Goal: Task Accomplishment & Management: Complete application form

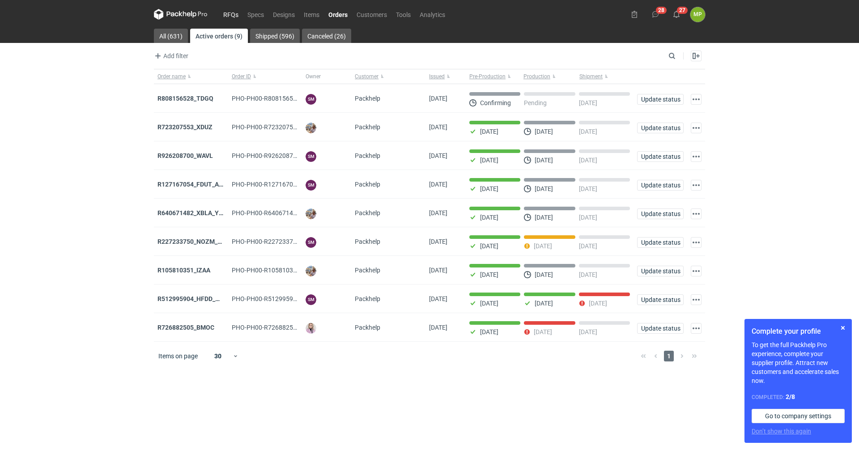
click at [229, 13] on link "RFQs" at bounding box center [231, 14] width 24 height 11
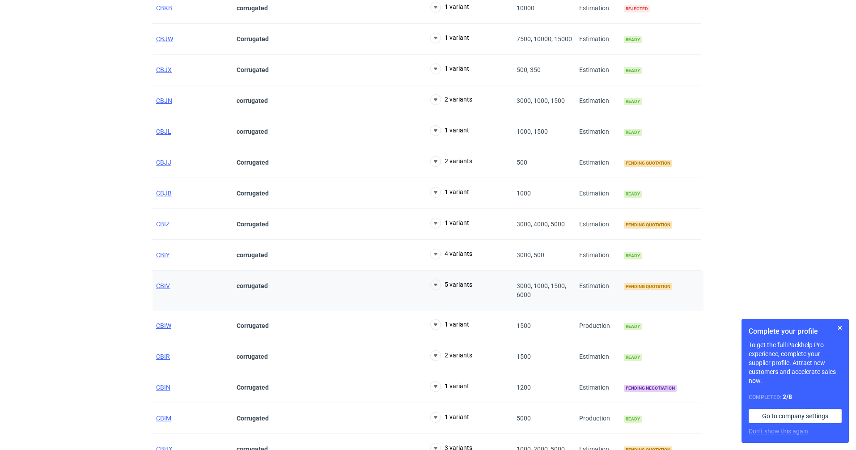
scroll to position [358, 0]
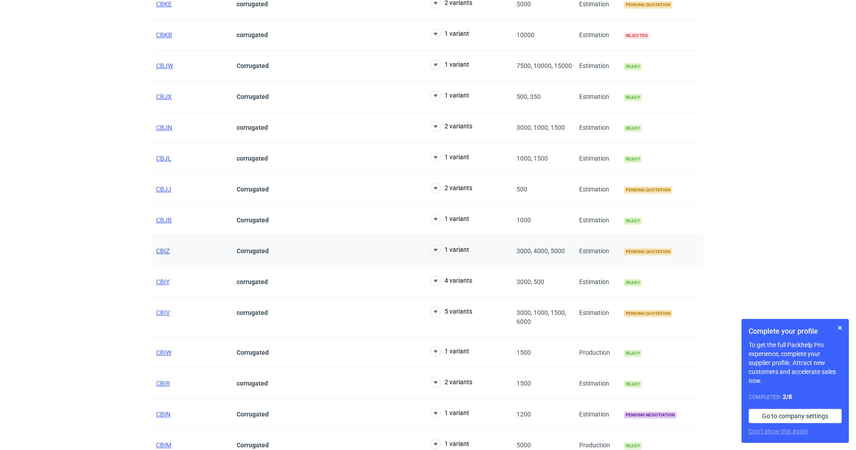
click at [159, 251] on span "CBIZ" at bounding box center [162, 250] width 13 height 7
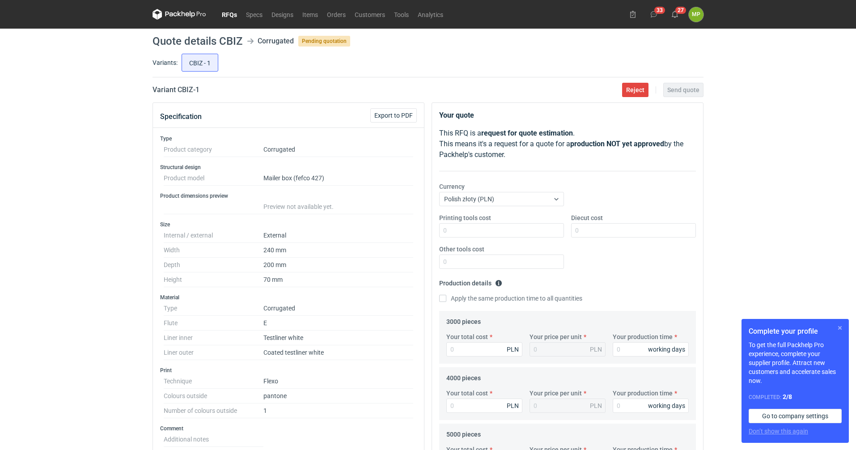
click at [843, 328] on button "button" at bounding box center [840, 328] width 11 height 11
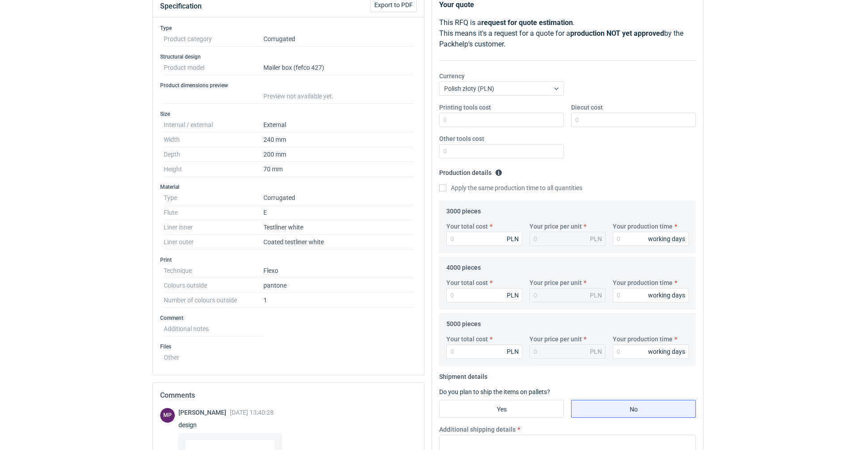
scroll to position [33, 0]
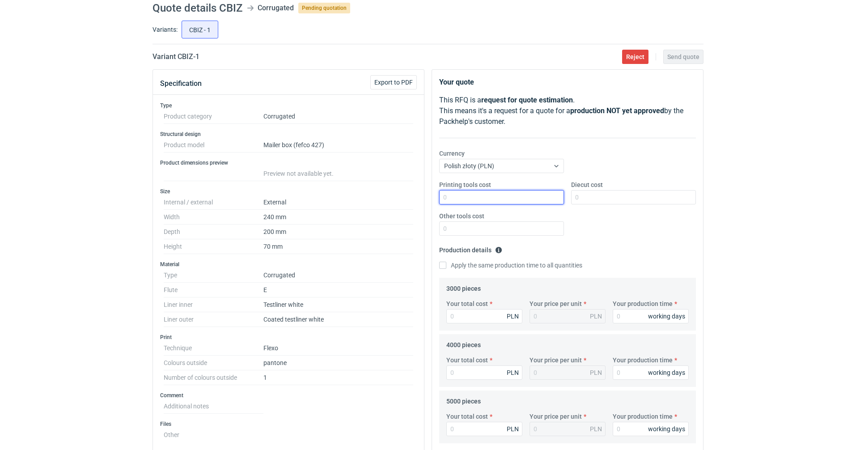
click at [482, 196] on input "Printing tools cost" at bounding box center [501, 197] width 125 height 14
type input "1200"
type input "2500"
type input "3810"
type input "1.27"
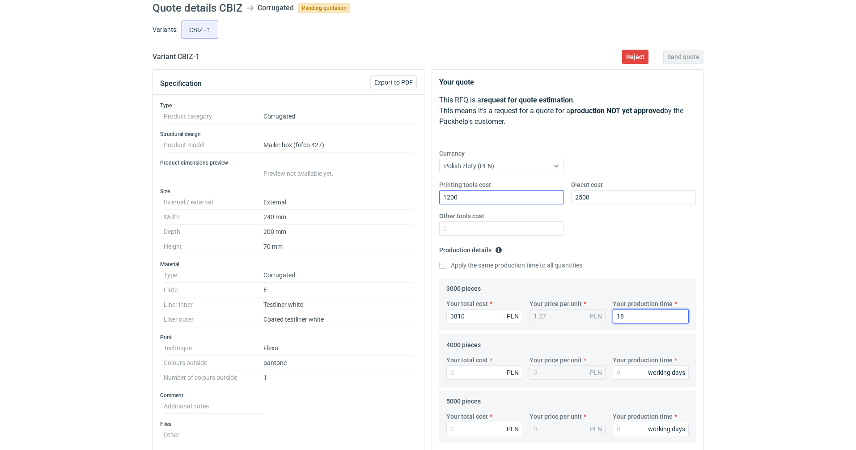
type input "18"
type input "4920"
type input "1.23"
type input "4920"
type input "18"
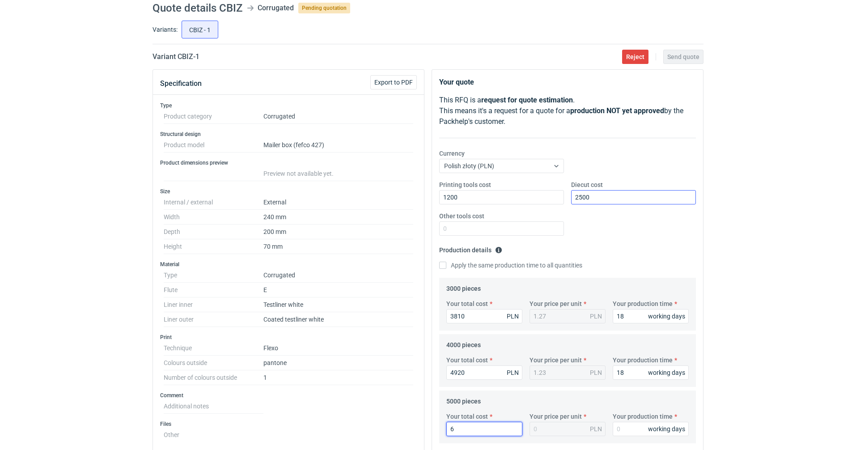
type input "60"
type input "0.01"
type input "6050"
type input "1.21"
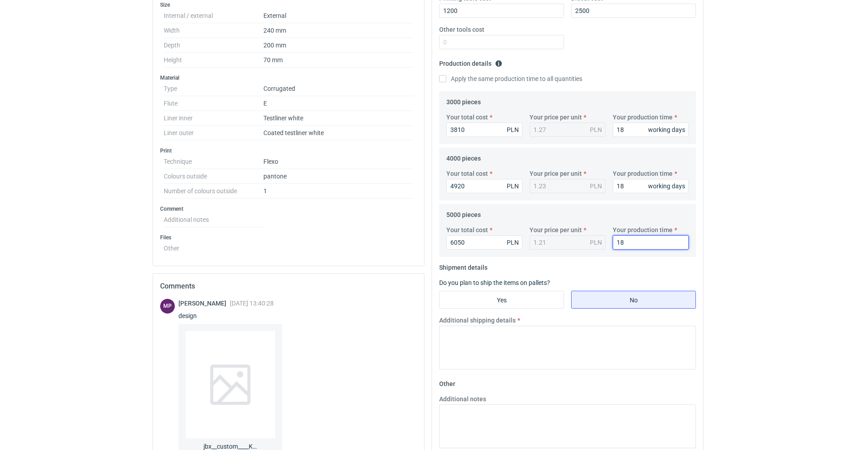
scroll to position [257, 0]
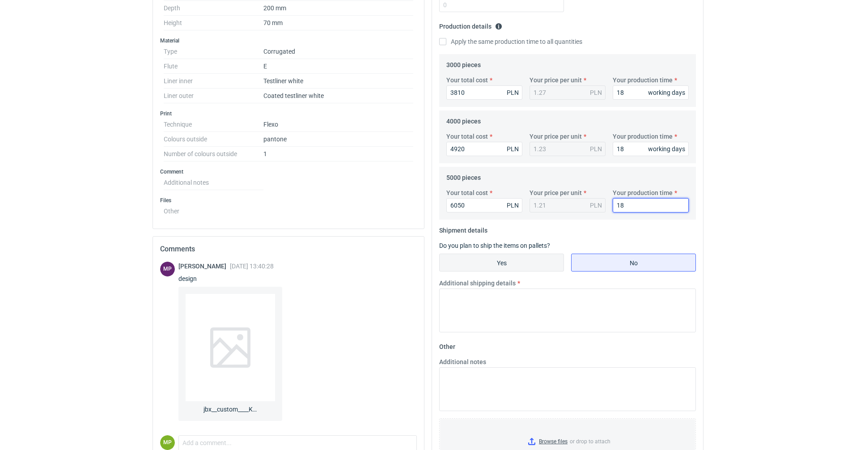
type input "18"
click at [518, 263] on input "Yes" at bounding box center [502, 262] width 124 height 17
radio input "true"
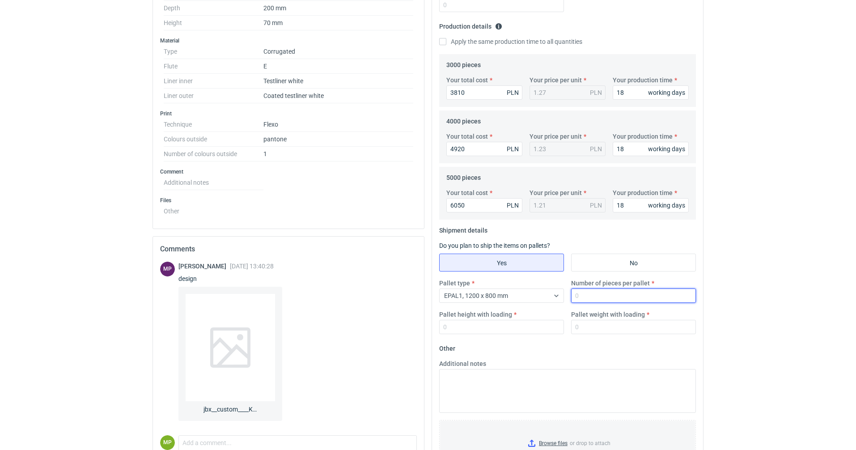
click at [596, 291] on input "Number of pieces per pallet" at bounding box center [633, 296] width 125 height 14
drag, startPoint x: 651, startPoint y: 282, endPoint x: 570, endPoint y: 280, distance: 80.6
click at [570, 280] on div "Number of pieces per pallet 200" at bounding box center [634, 291] width 132 height 24
copy label "Number of pieces per pallet"
click at [626, 295] on input "200" at bounding box center [633, 296] width 125 height 14
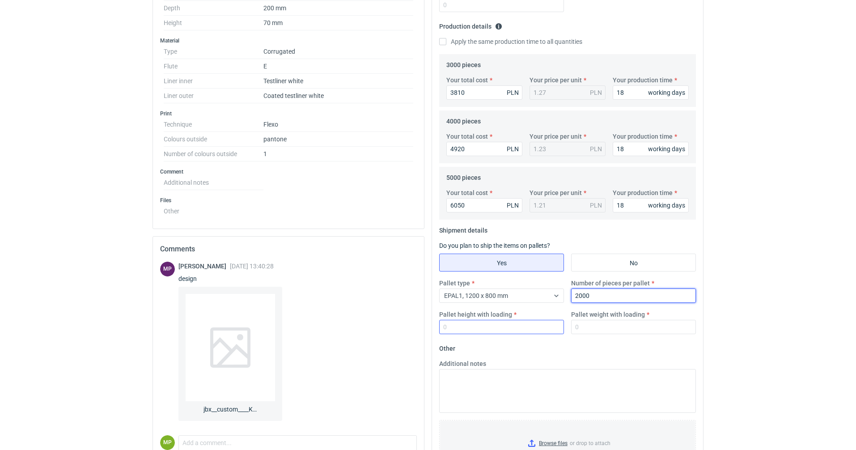
type input "2000"
click at [548, 324] on input "Pallet height with loading" at bounding box center [501, 327] width 125 height 14
type input "1900"
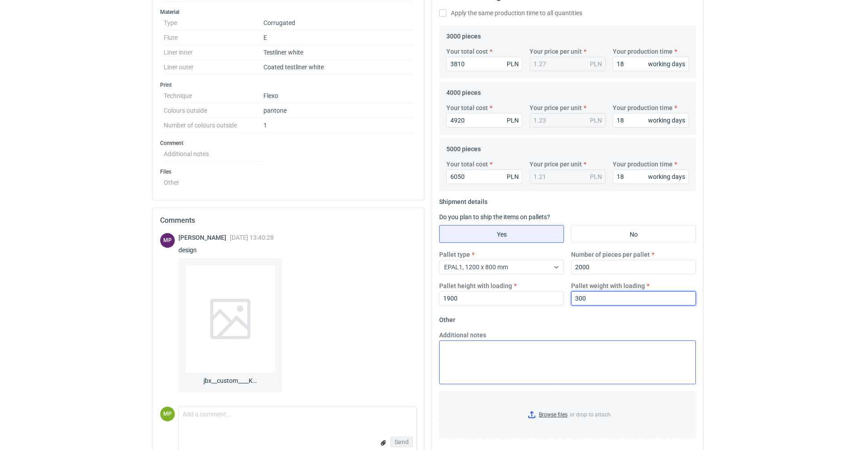
scroll to position [302, 0]
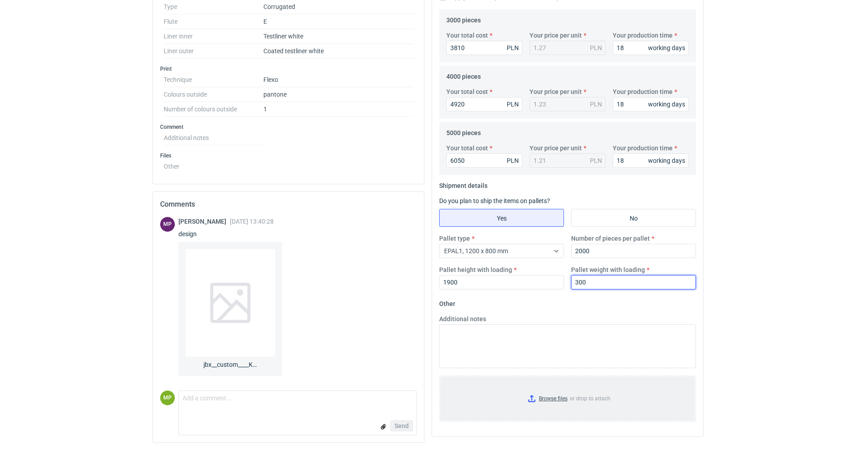
type input "300"
click at [546, 392] on input "Browse files or drop to attach" at bounding box center [567, 398] width 255 height 45
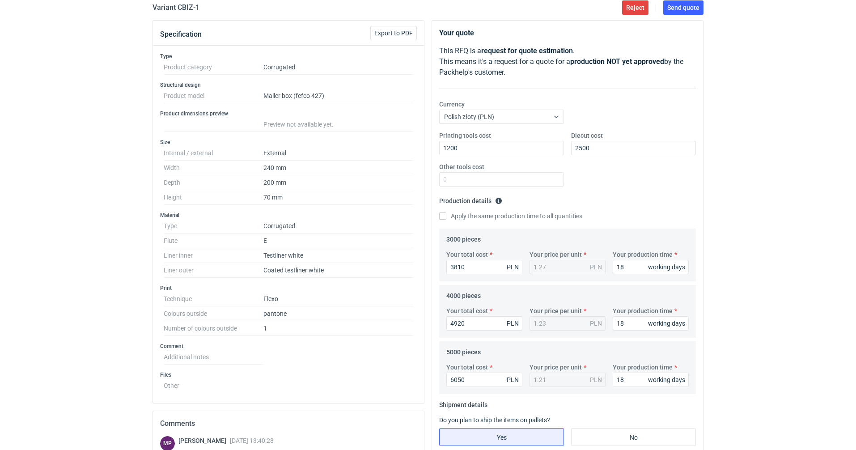
scroll to position [0, 0]
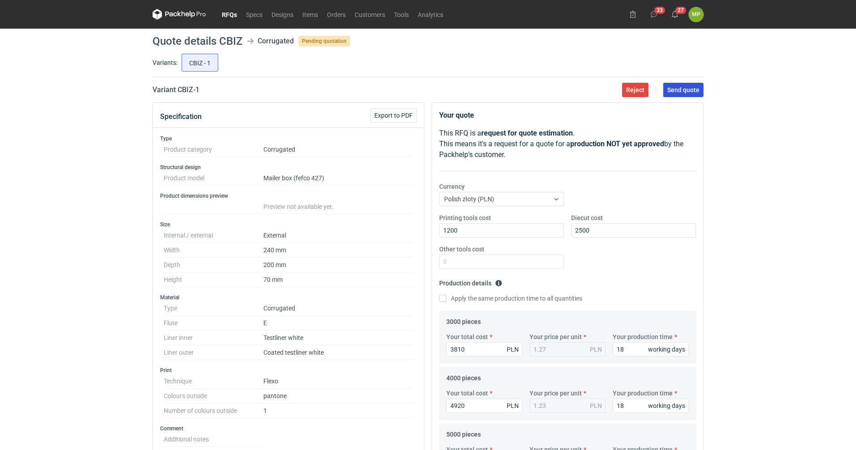
click at [685, 94] on button "Send quote" at bounding box center [684, 90] width 40 height 14
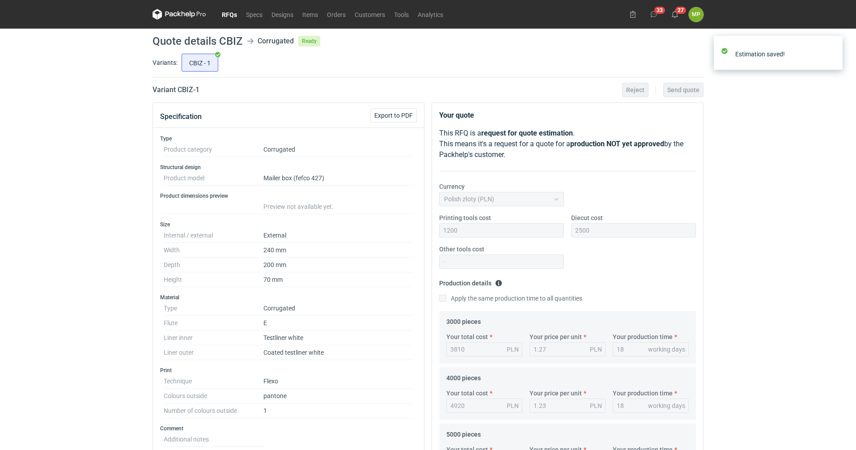
click at [231, 16] on link "RFQs" at bounding box center [229, 14] width 24 height 11
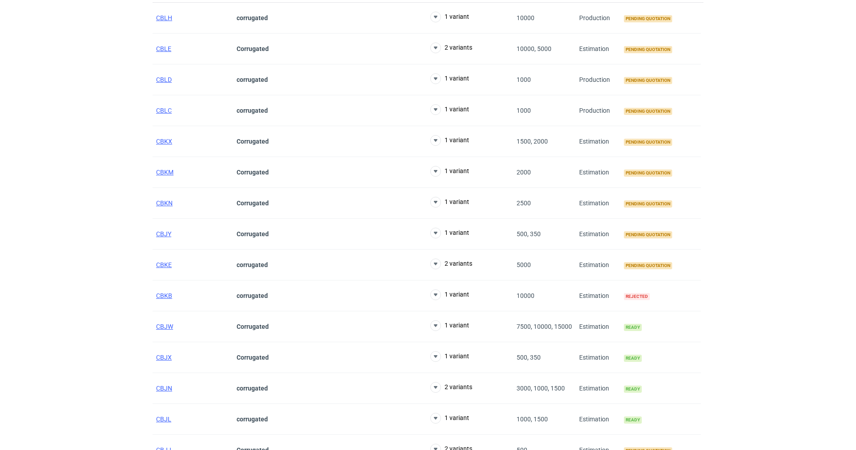
scroll to position [268, 0]
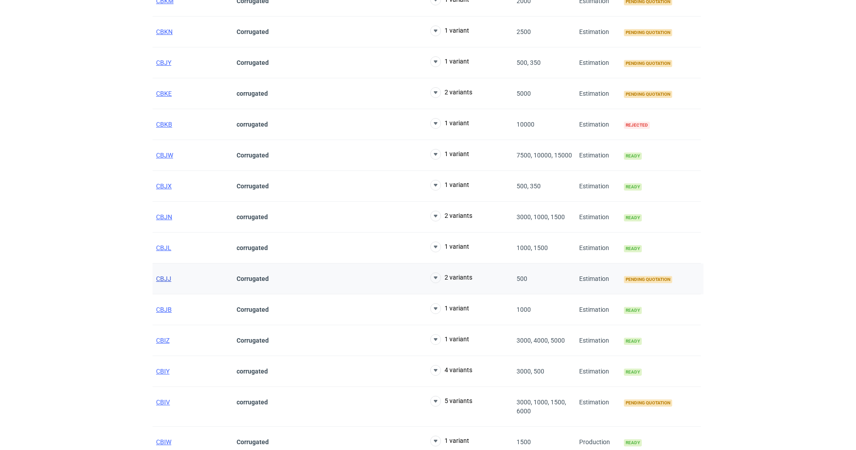
click at [166, 282] on span "CBJJ" at bounding box center [163, 278] width 15 height 7
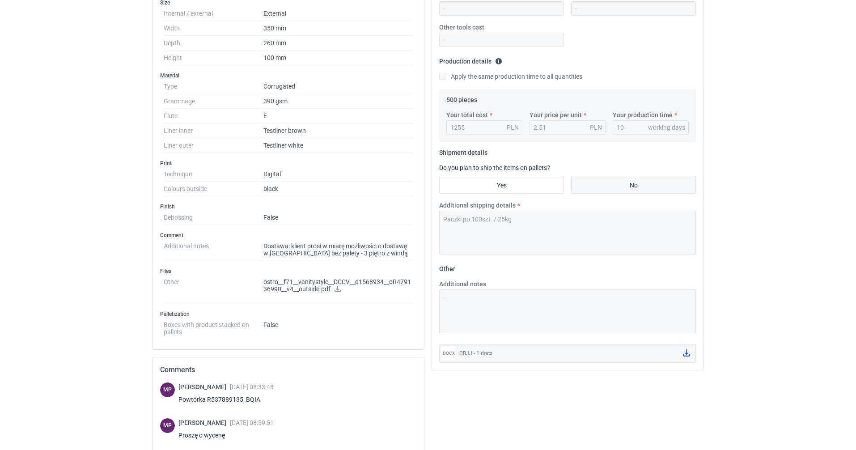
scroll to position [268, 0]
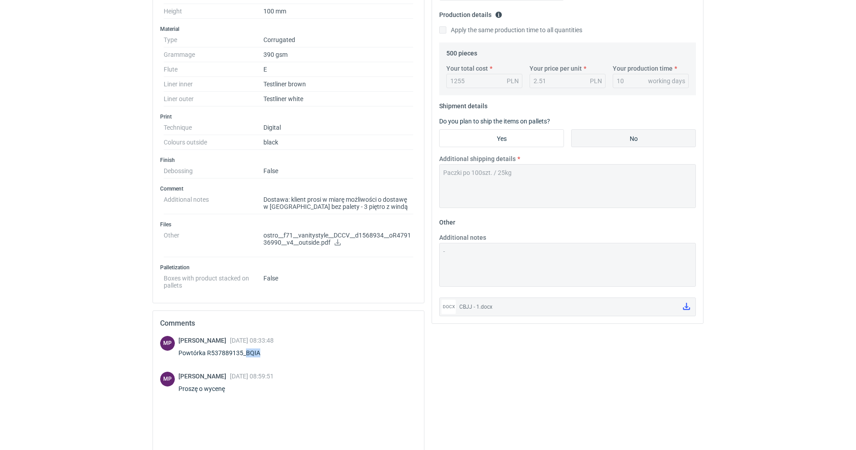
drag, startPoint x: 264, startPoint y: 352, endPoint x: 246, endPoint y: 351, distance: 17.5
click at [246, 351] on div "Powtórka R537889135_BQIA" at bounding box center [226, 353] width 95 height 9
click at [335, 243] on icon at bounding box center [338, 242] width 6 height 6
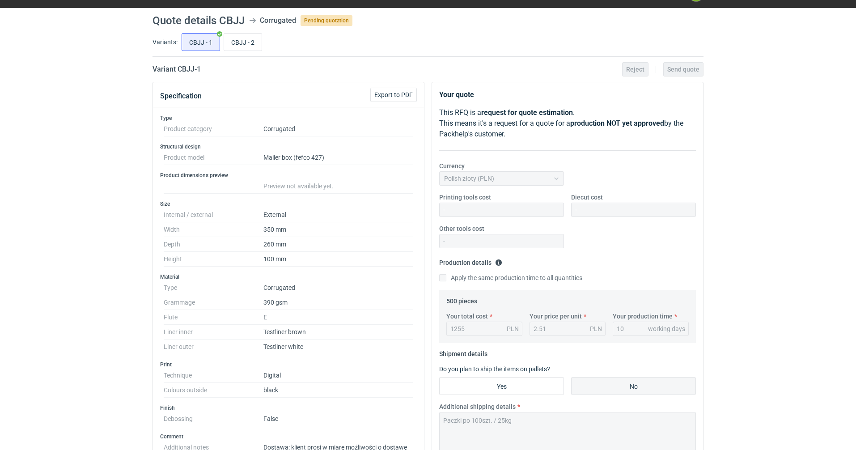
scroll to position [0, 0]
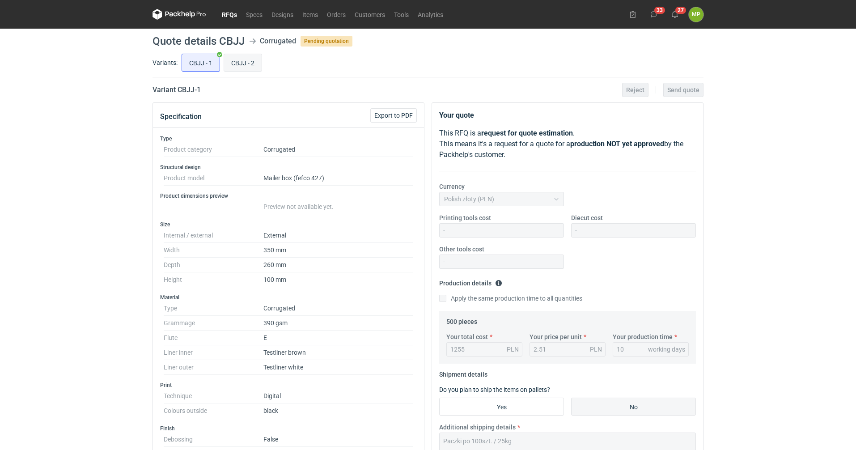
click at [232, 63] on input "CBJJ - 2" at bounding box center [243, 62] width 38 height 17
radio input "true"
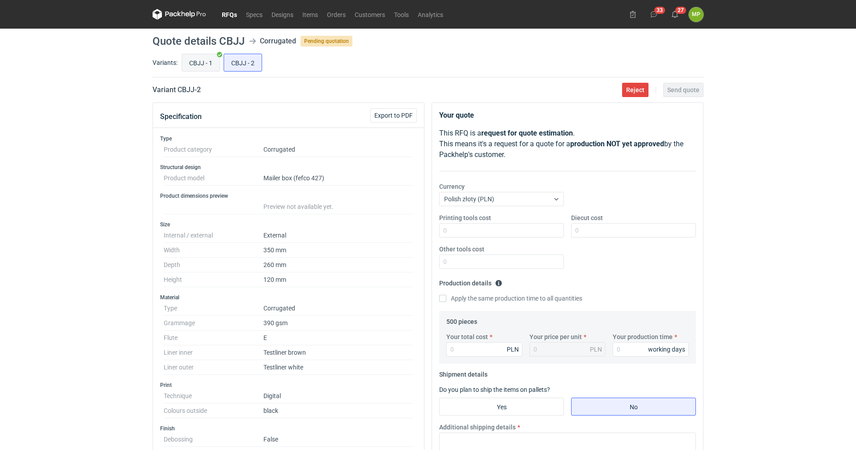
click at [192, 65] on input "CBJJ - 1" at bounding box center [201, 62] width 38 height 17
radio input "true"
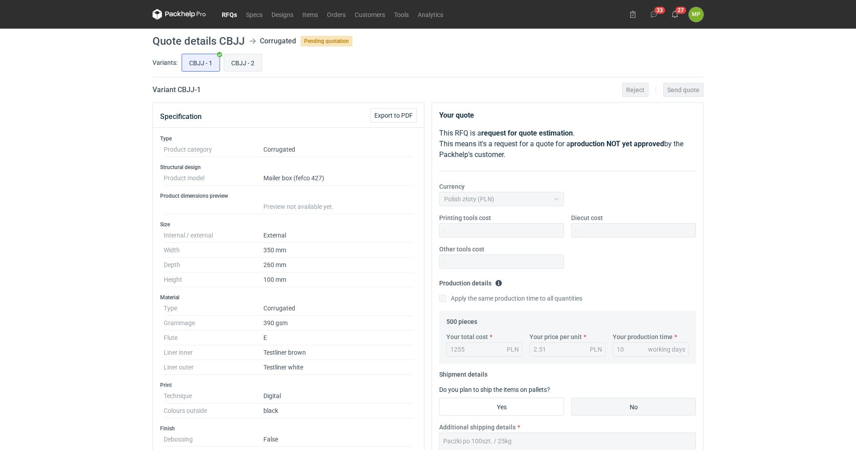
click at [240, 66] on input "CBJJ - 2" at bounding box center [243, 62] width 38 height 17
radio input "true"
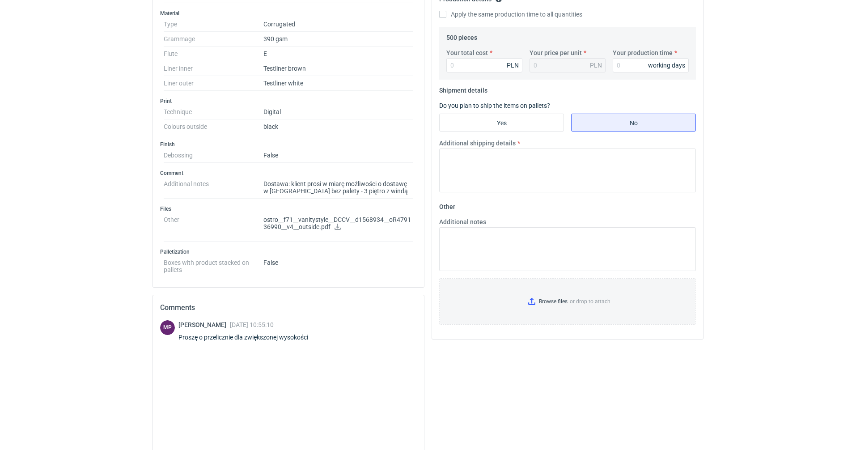
scroll to position [268, 0]
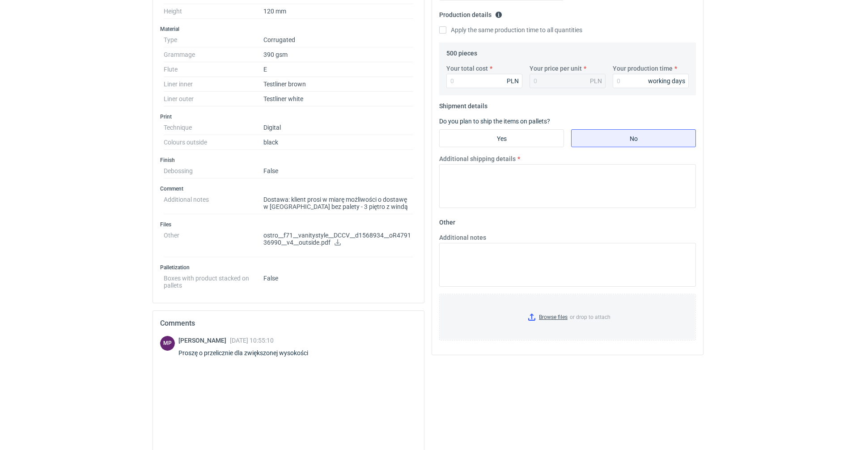
click at [337, 243] on icon at bounding box center [338, 242] width 6 height 6
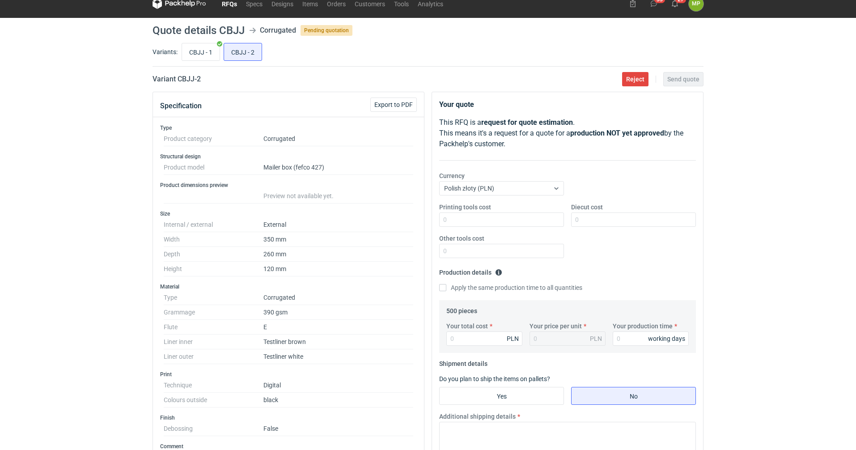
scroll to position [0, 0]
